Goal: Task Accomplishment & Management: Manage account settings

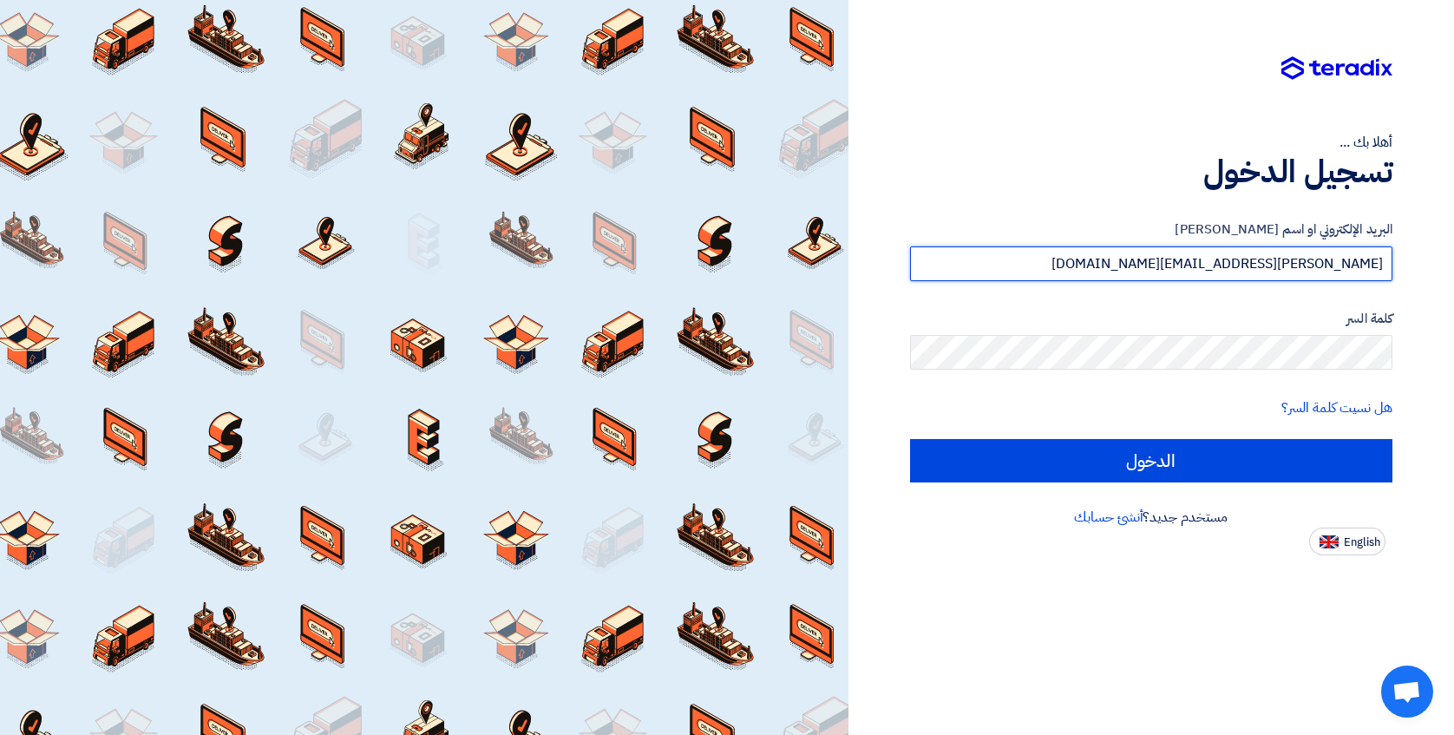
type input "[PERSON_NAME][EMAIL_ADDRESS][DOMAIN_NAME]"
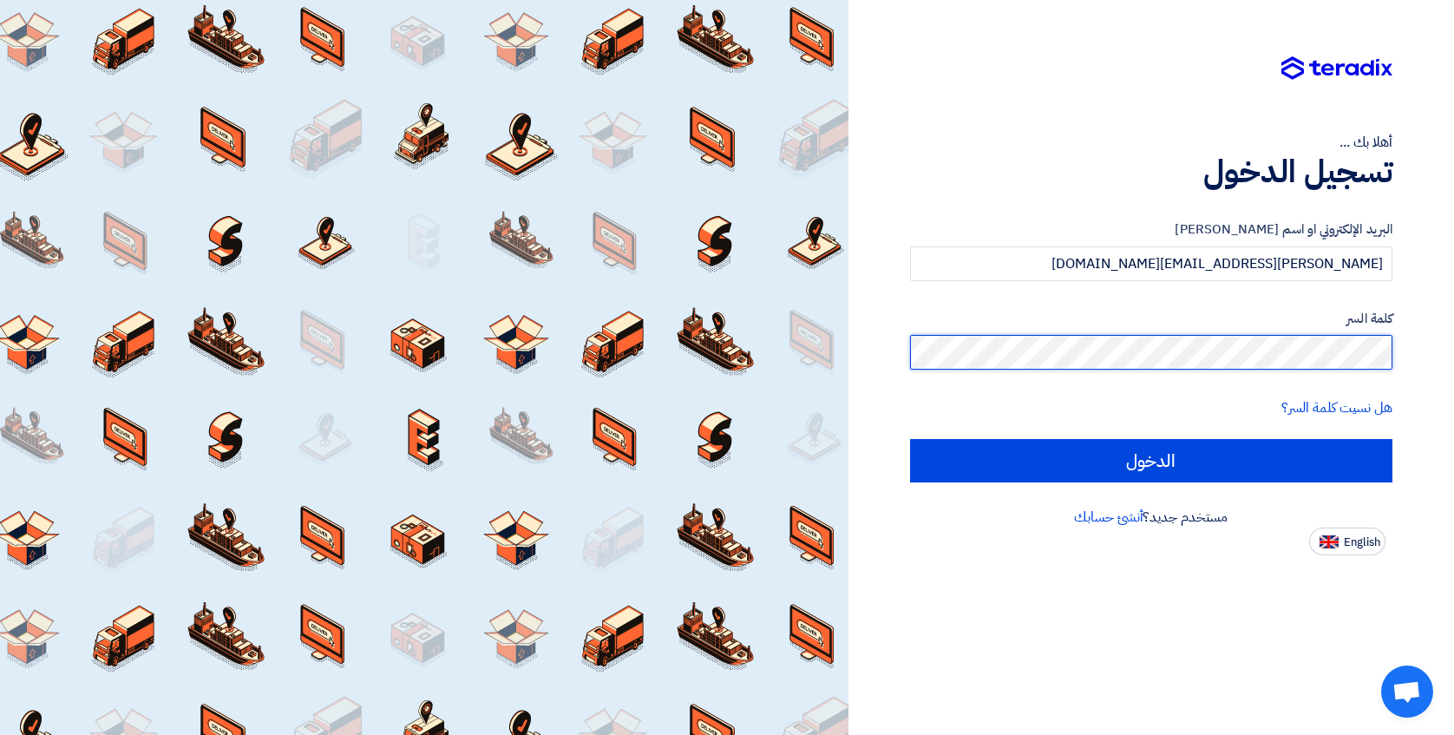
click at [1151, 460] on input "الدخول" at bounding box center [1151, 460] width 482 height 43
type input "Sign in"
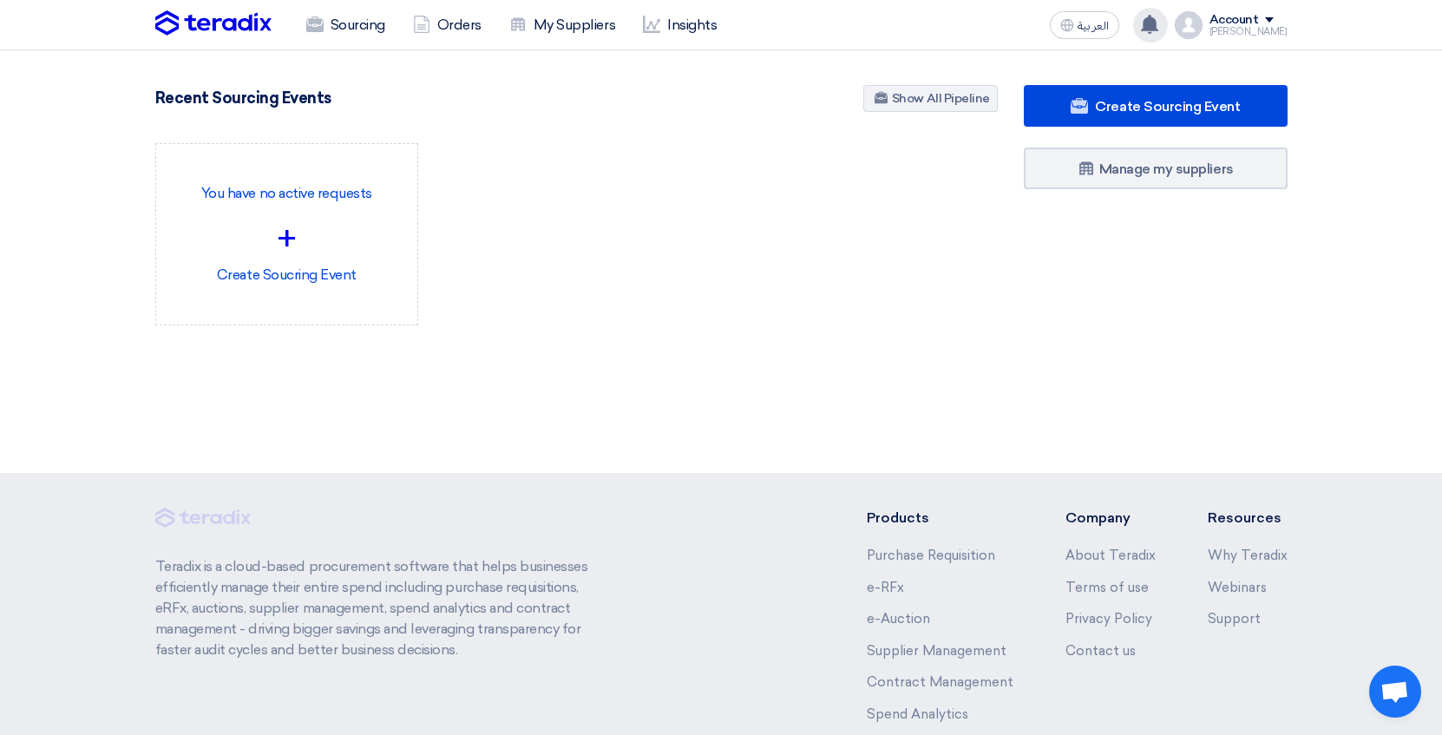
click at [1158, 25] on use at bounding box center [1149, 24] width 17 height 19
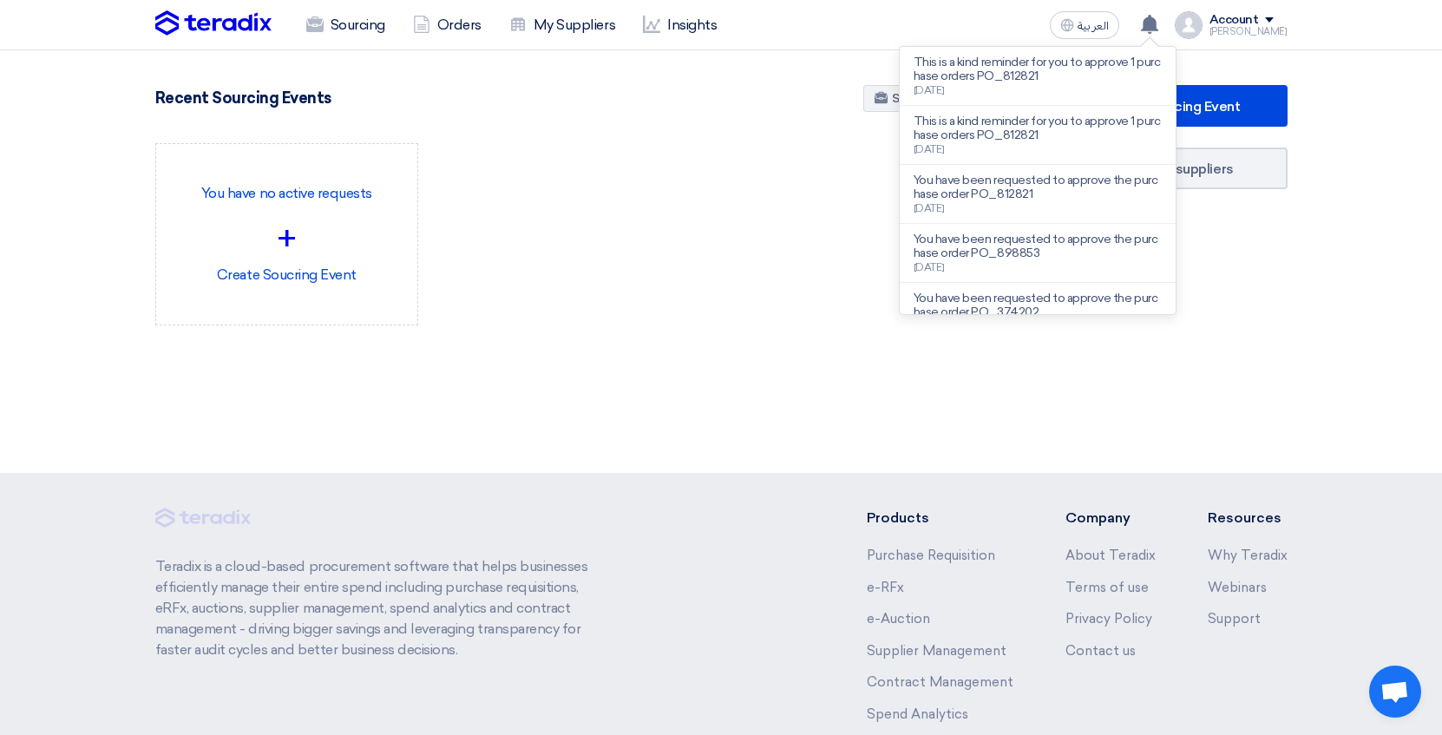
click at [767, 336] on div "You have no active requests + Create Soucring Event" at bounding box center [576, 248] width 869 height 210
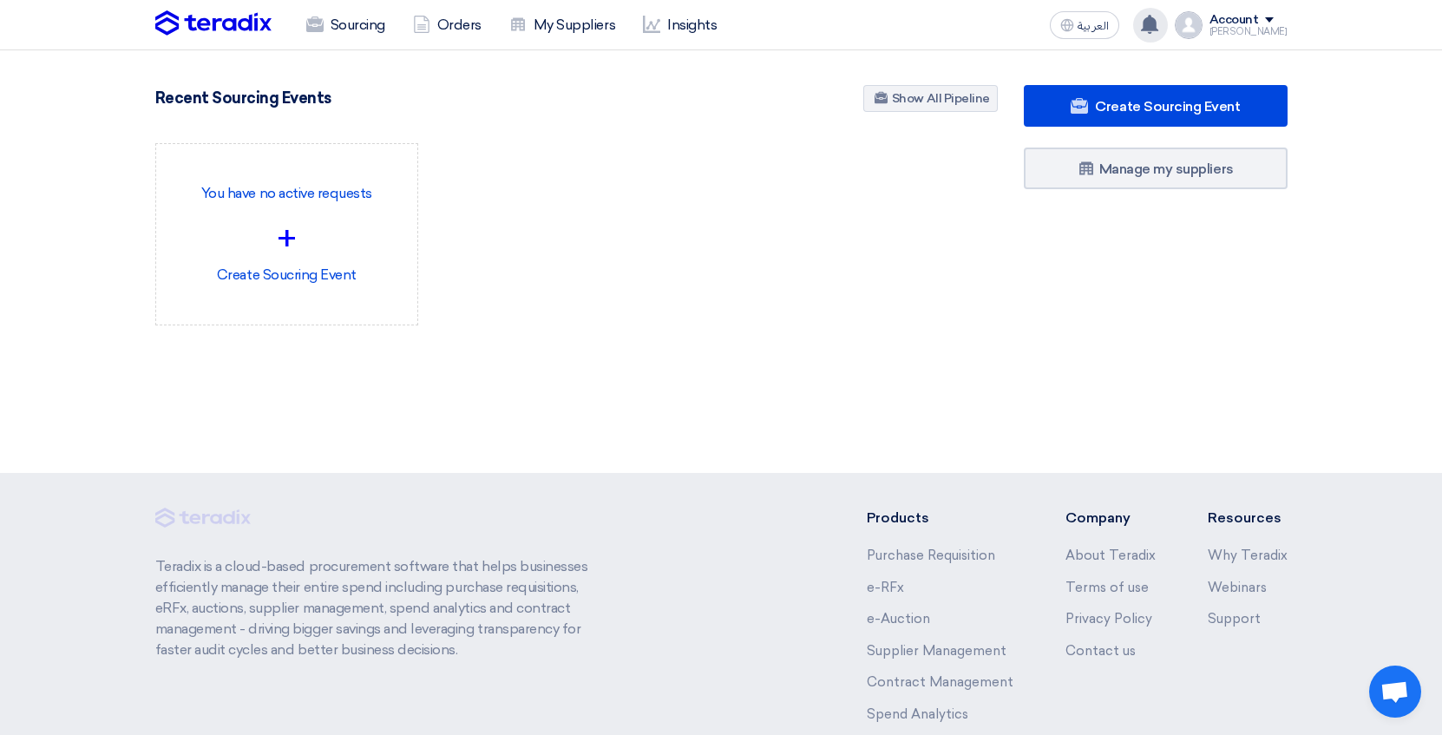
click at [1158, 21] on use at bounding box center [1149, 24] width 17 height 19
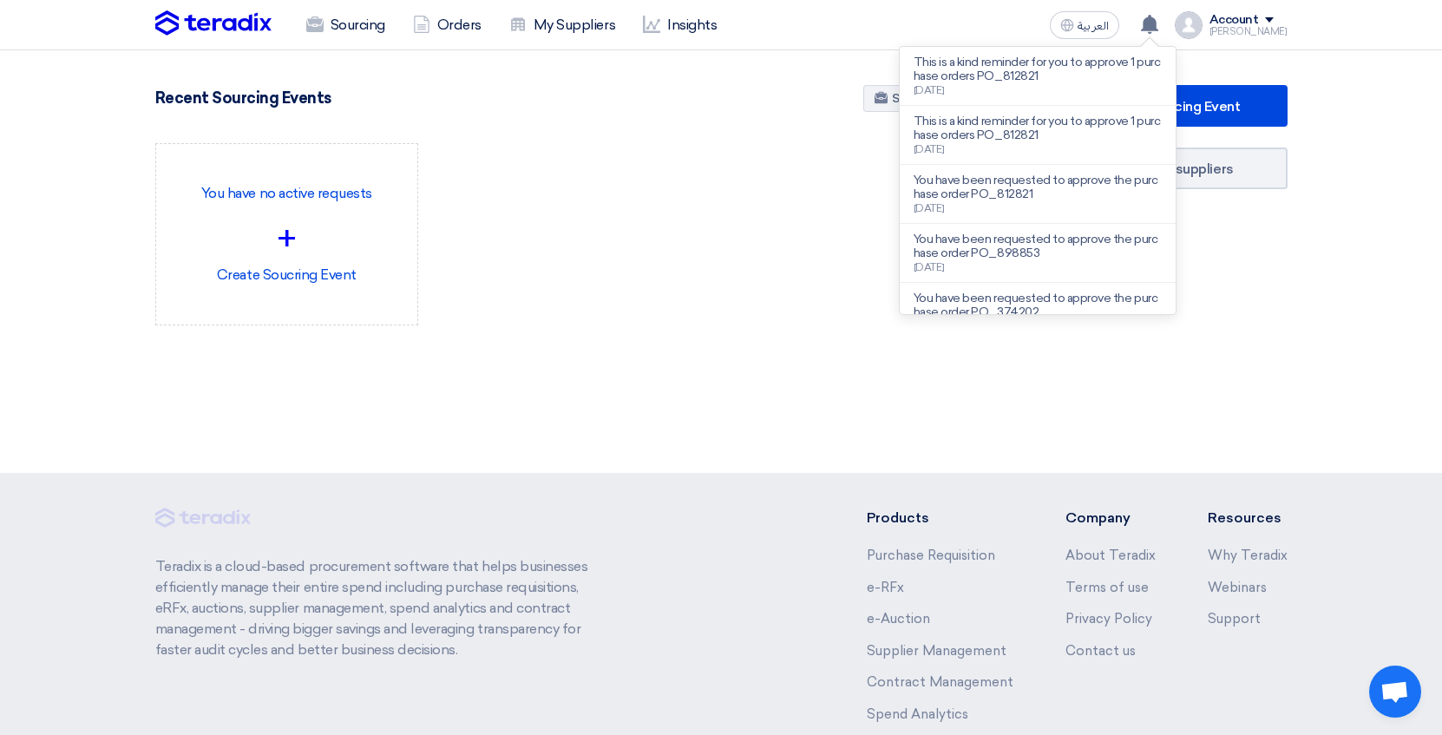
click at [842, 377] on div "894 RFx remaining 10 Auctions remaining Create Sourcing Event +" at bounding box center [576, 233] width 869 height 296
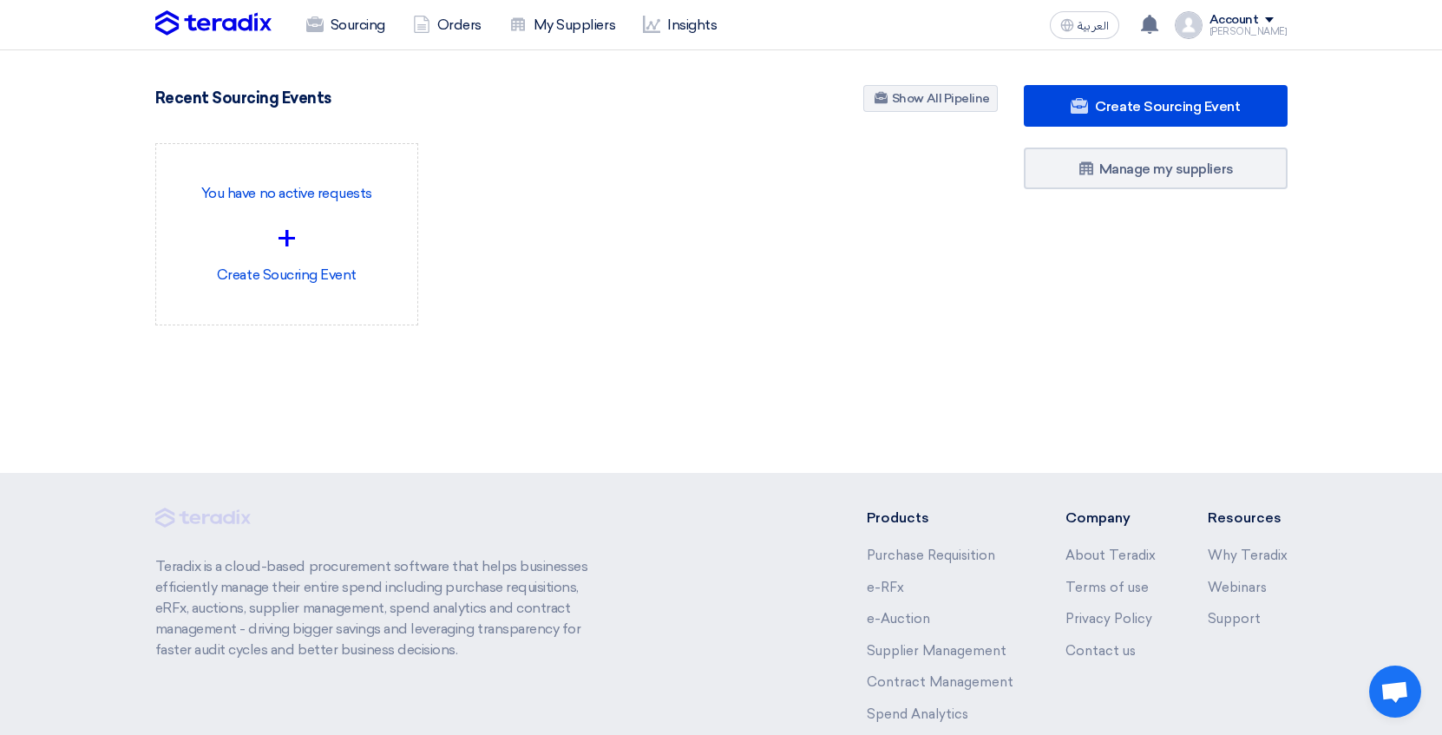
click at [1338, 105] on section "894 RFx remaining 10 Auctions remaining Create Sourcing Event" at bounding box center [721, 246] width 1442 height 393
click at [122, 30] on nav "Sourcing Orders My Suppliers Insights العربية ع This is a kind reminder for you…" at bounding box center [721, 25] width 1442 height 50
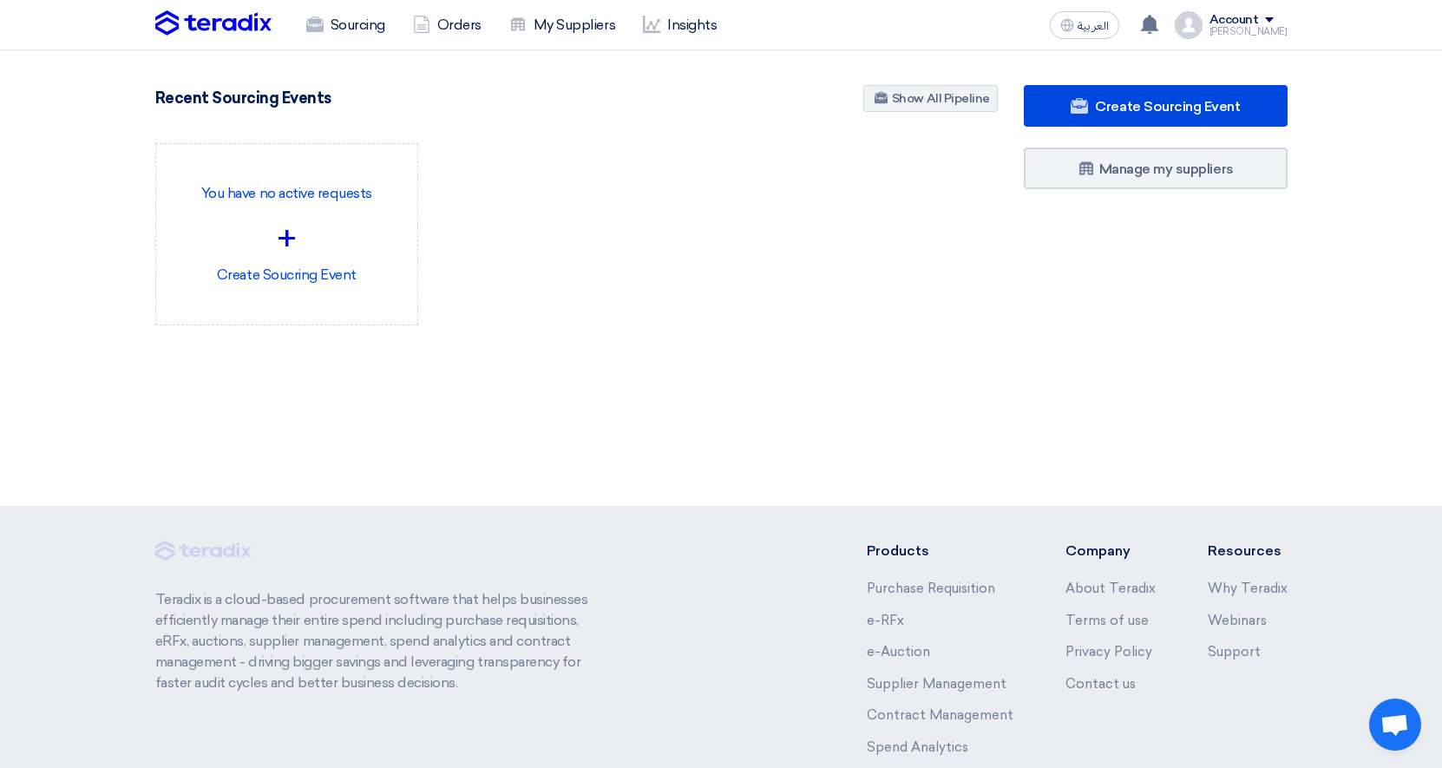
click at [229, 27] on img at bounding box center [213, 23] width 116 height 26
click at [267, 21] on img at bounding box center [213, 23] width 116 height 26
click at [1158, 19] on use at bounding box center [1149, 24] width 17 height 19
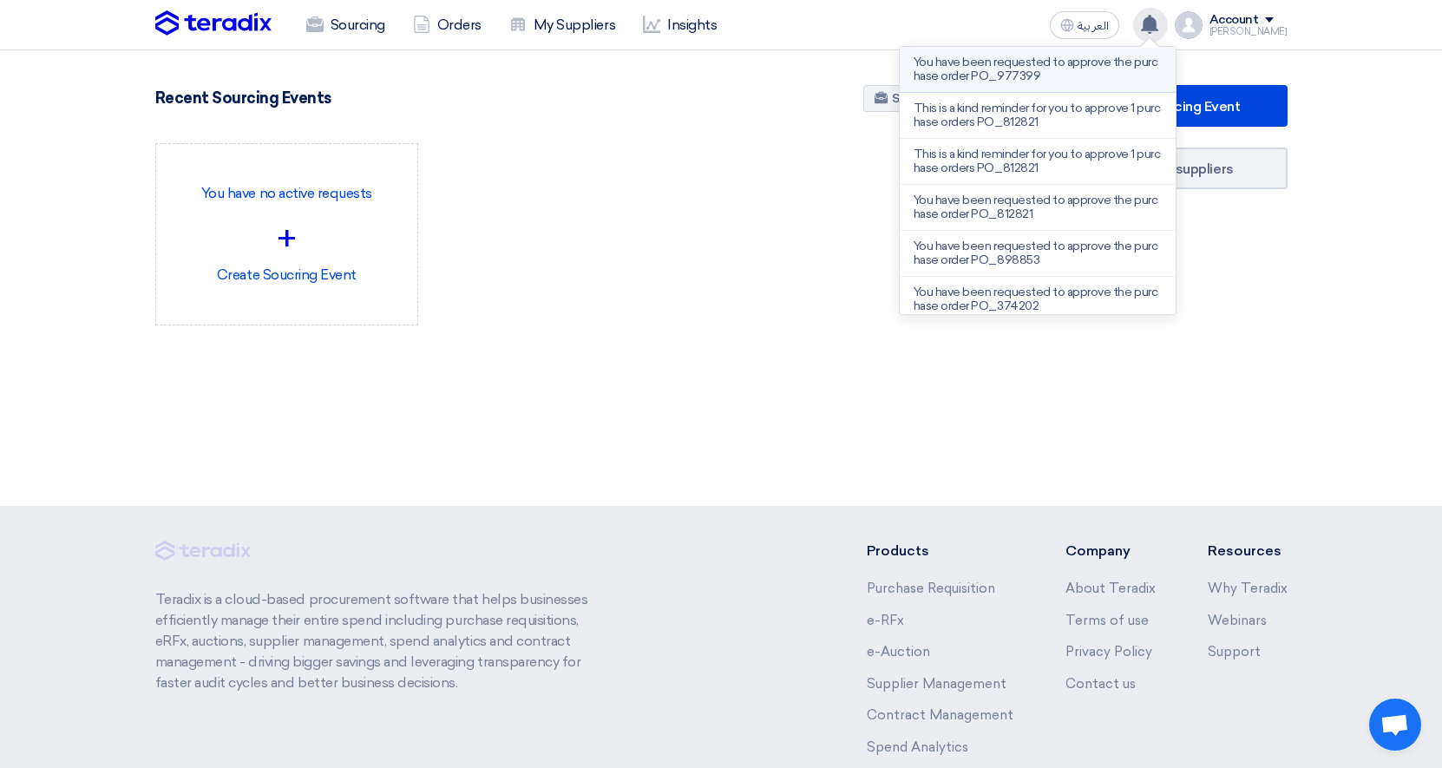
click at [1014, 71] on p "You have been requested to approve the purchase order PO_977399" at bounding box center [1038, 70] width 248 height 28
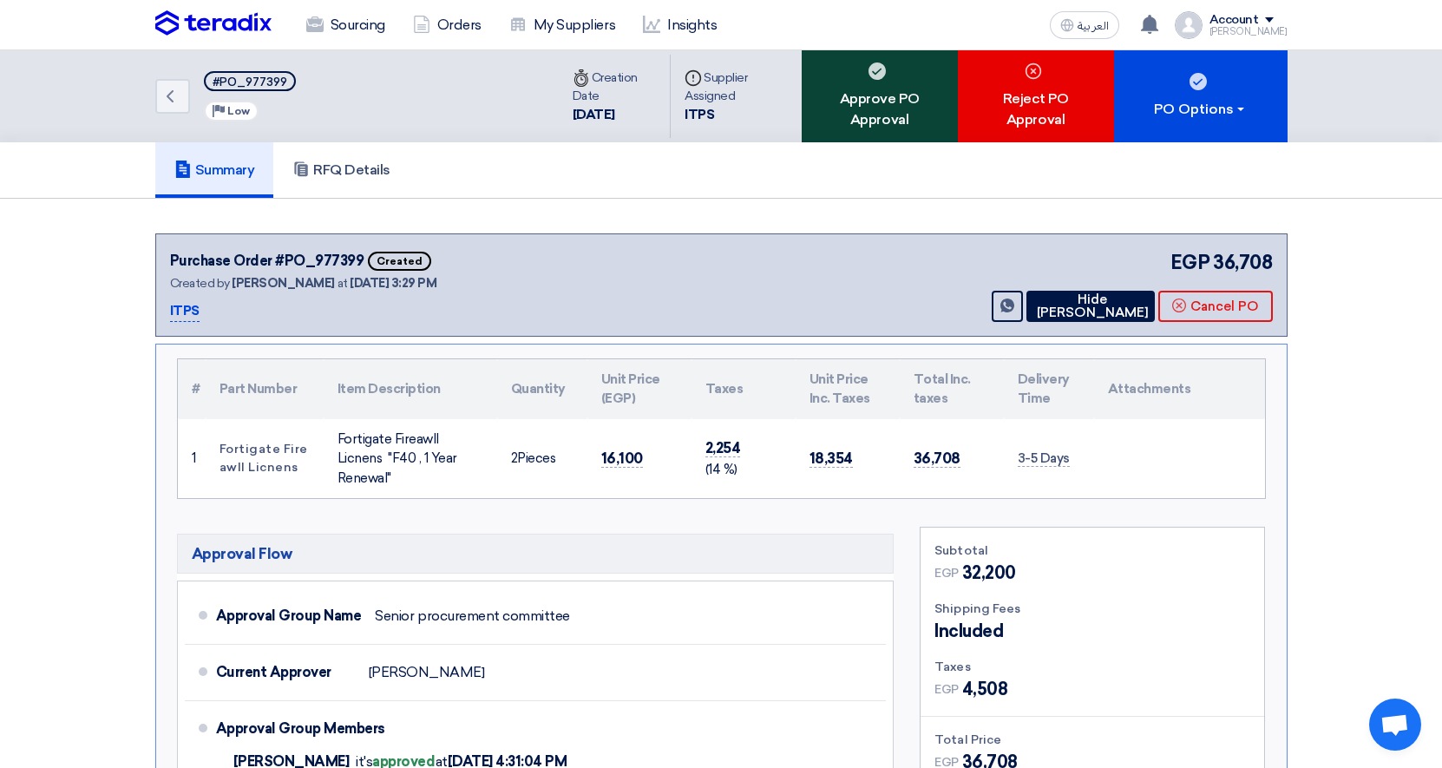
click at [887, 100] on div "Approve PO Approval" at bounding box center [880, 96] width 156 height 92
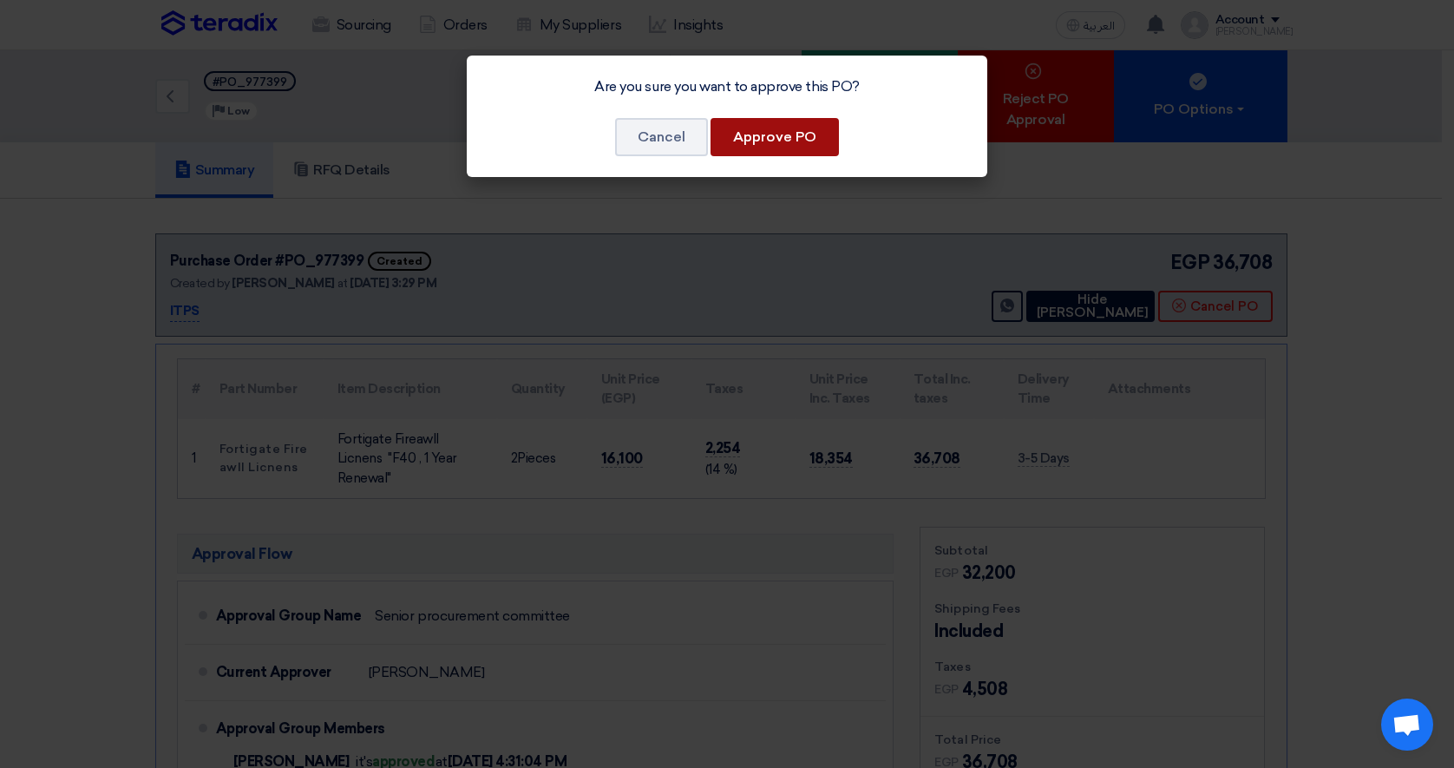
click at [803, 133] on button "Approve PO" at bounding box center [775, 137] width 128 height 38
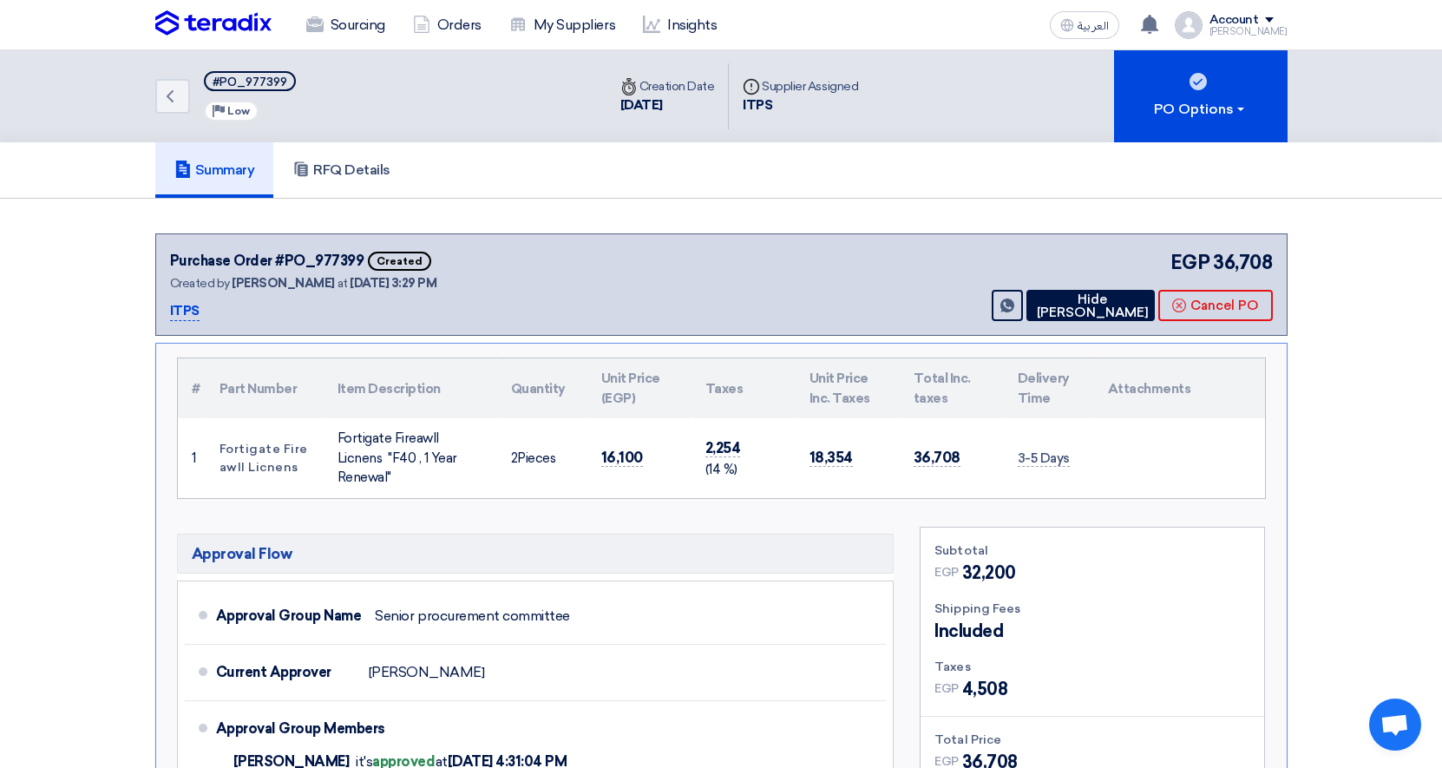
click at [238, 19] on img at bounding box center [213, 23] width 116 height 26
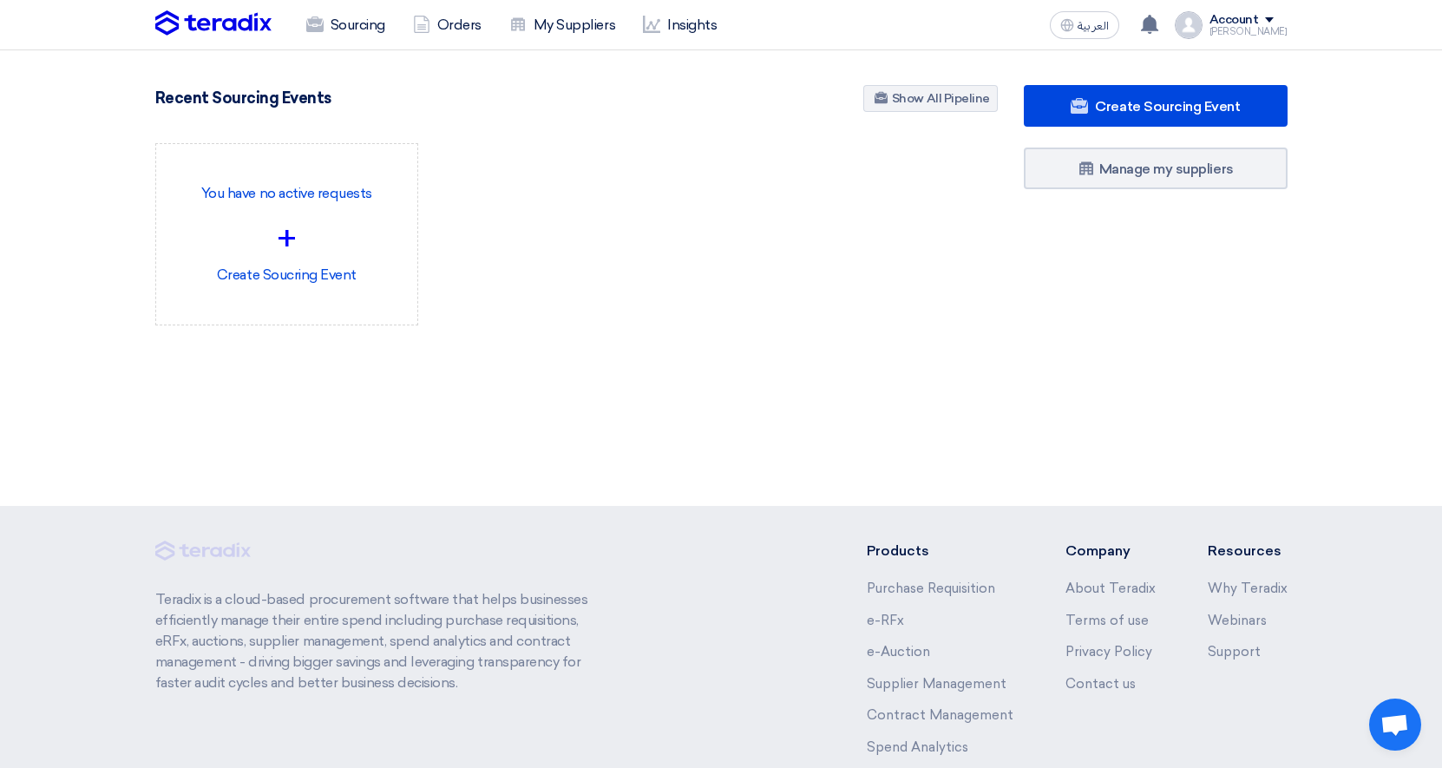
click at [226, 23] on img at bounding box center [213, 23] width 116 height 26
